Goal: Information Seeking & Learning: Learn about a topic

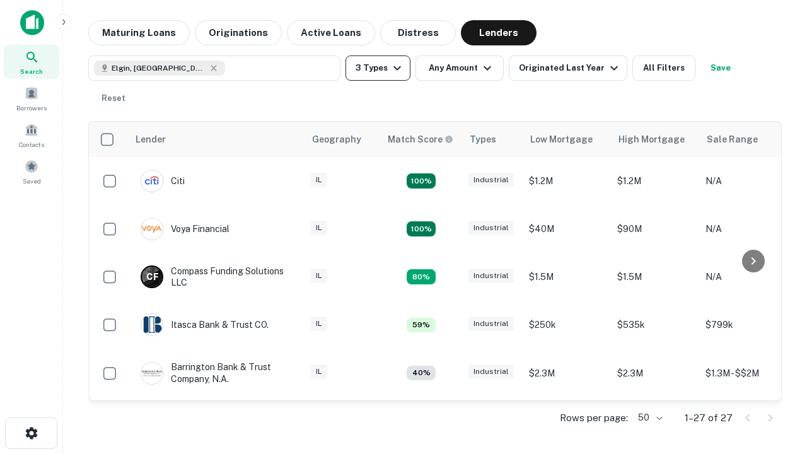
click at [377, 68] on button "3 Types" at bounding box center [377, 67] width 65 height 25
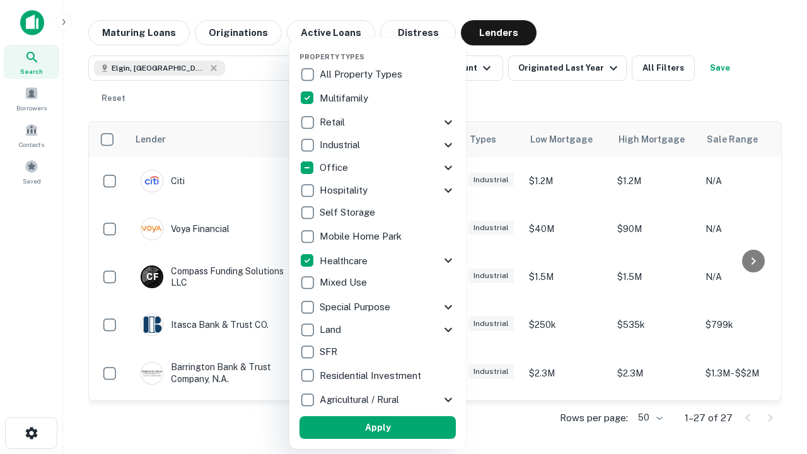
click at [377, 427] on button "Apply" at bounding box center [377, 427] width 156 height 23
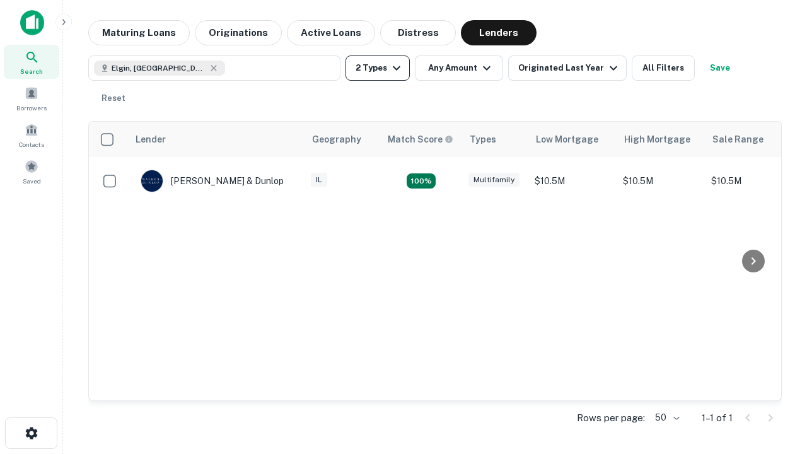
click at [377, 68] on button "2 Types" at bounding box center [377, 67] width 64 height 25
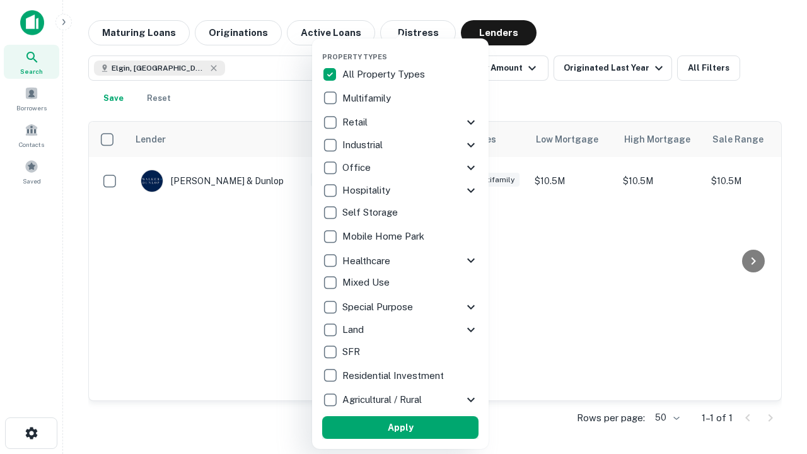
click at [400, 427] on button "Apply" at bounding box center [400, 427] width 156 height 23
